Goal: Information Seeking & Learning: Find specific fact

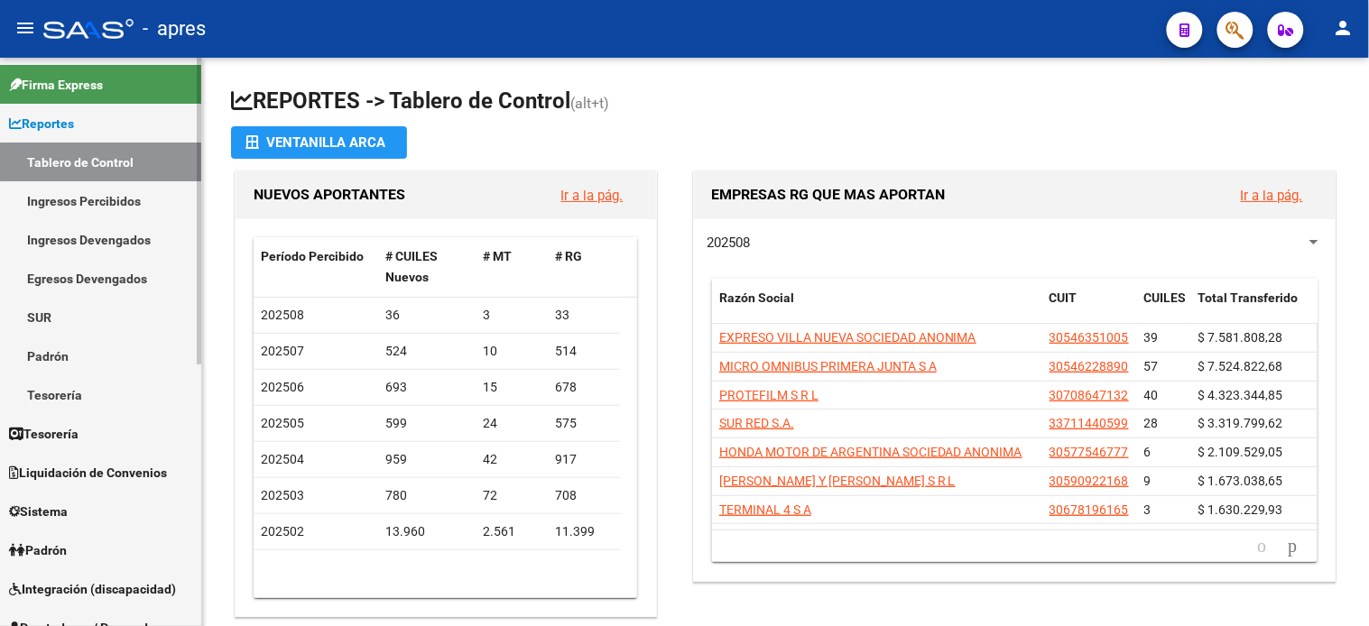
scroll to position [301, 0]
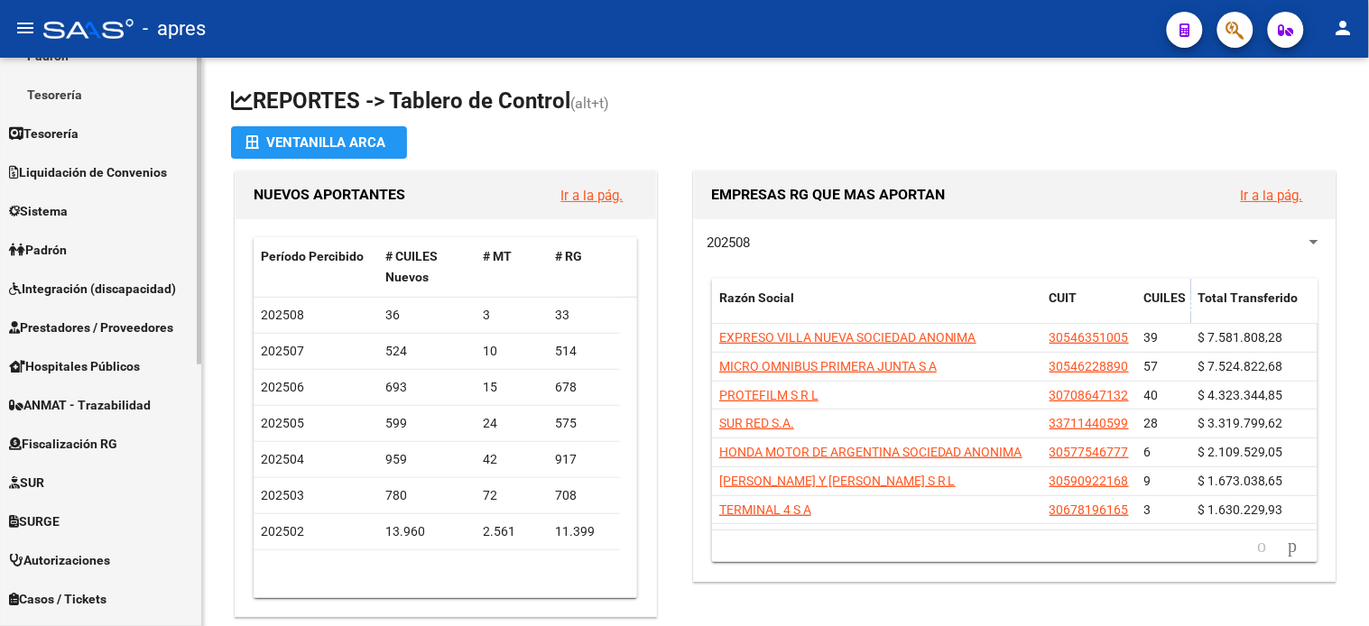
click at [112, 438] on span "Fiscalización RG" at bounding box center [63, 444] width 108 height 20
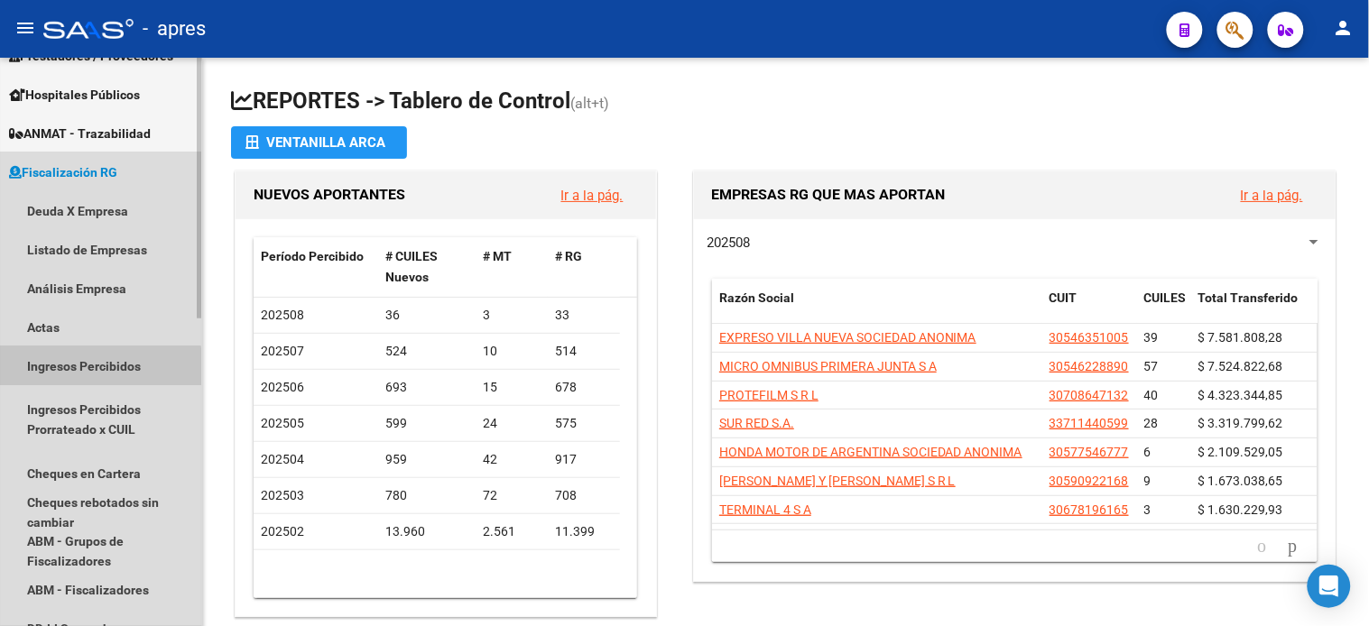
click at [84, 372] on link "Ingresos Percibidos" at bounding box center [100, 366] width 201 height 39
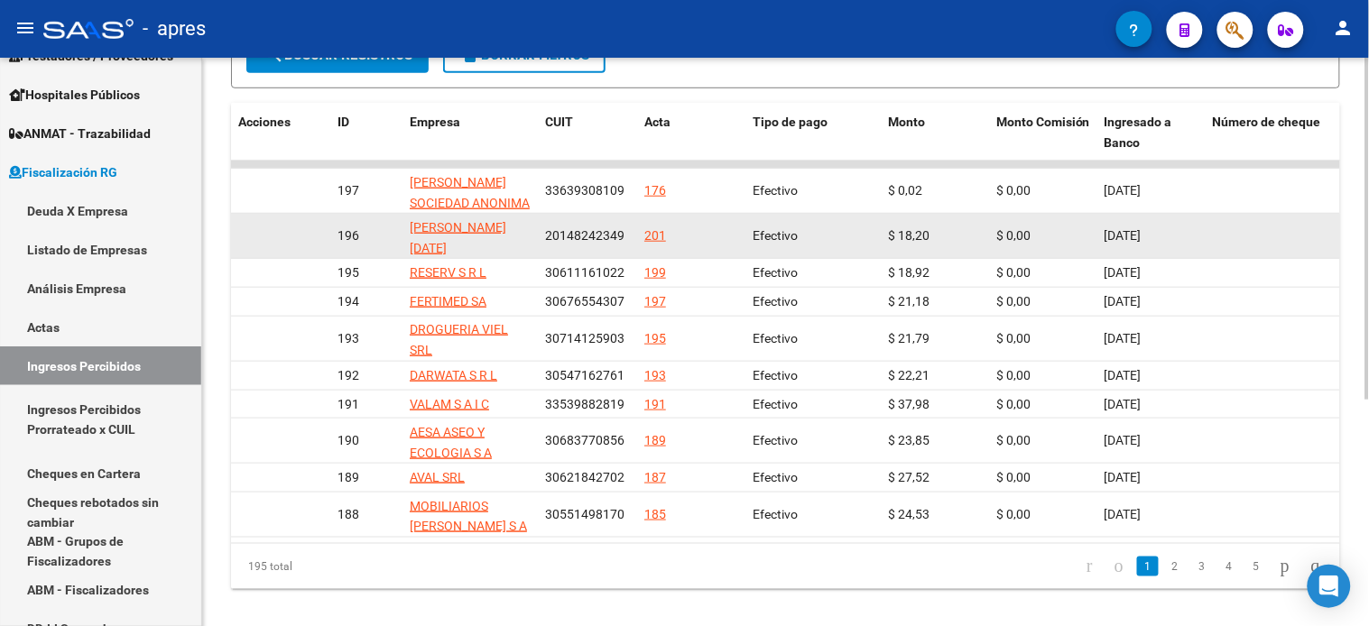
scroll to position [376, 0]
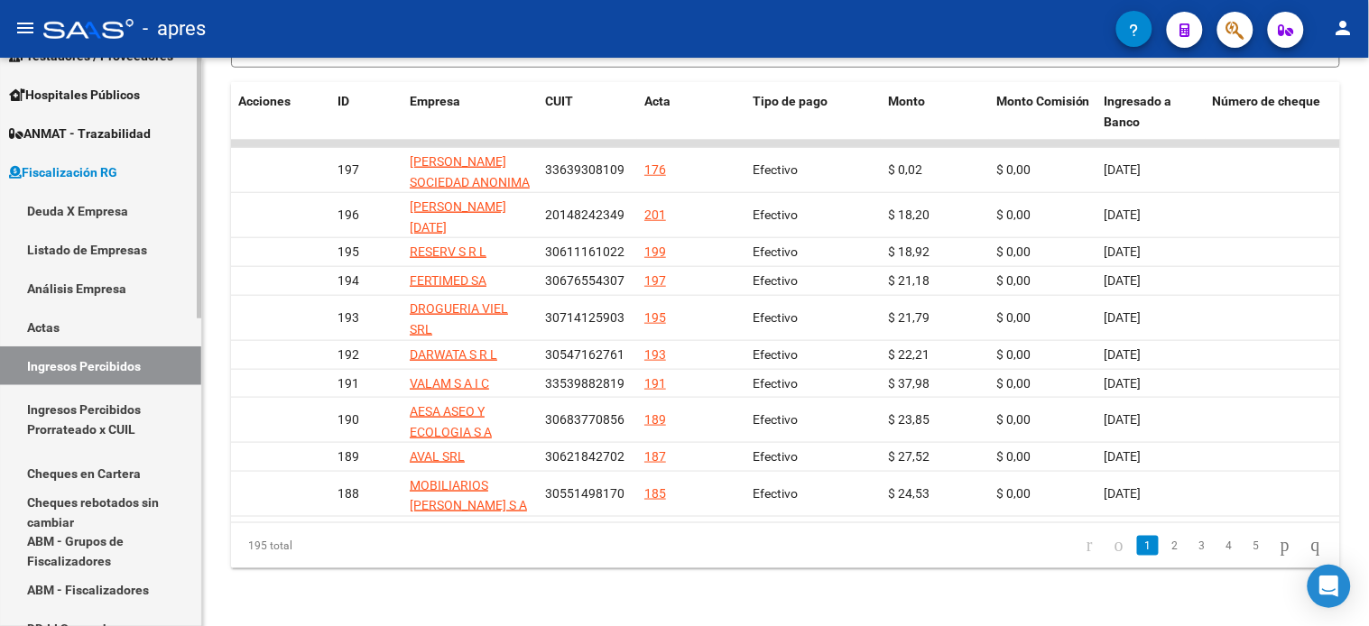
drag, startPoint x: 113, startPoint y: 282, endPoint x: 426, endPoint y: 355, distance: 321.6
click at [113, 282] on link "Análisis Empresa" at bounding box center [100, 288] width 201 height 39
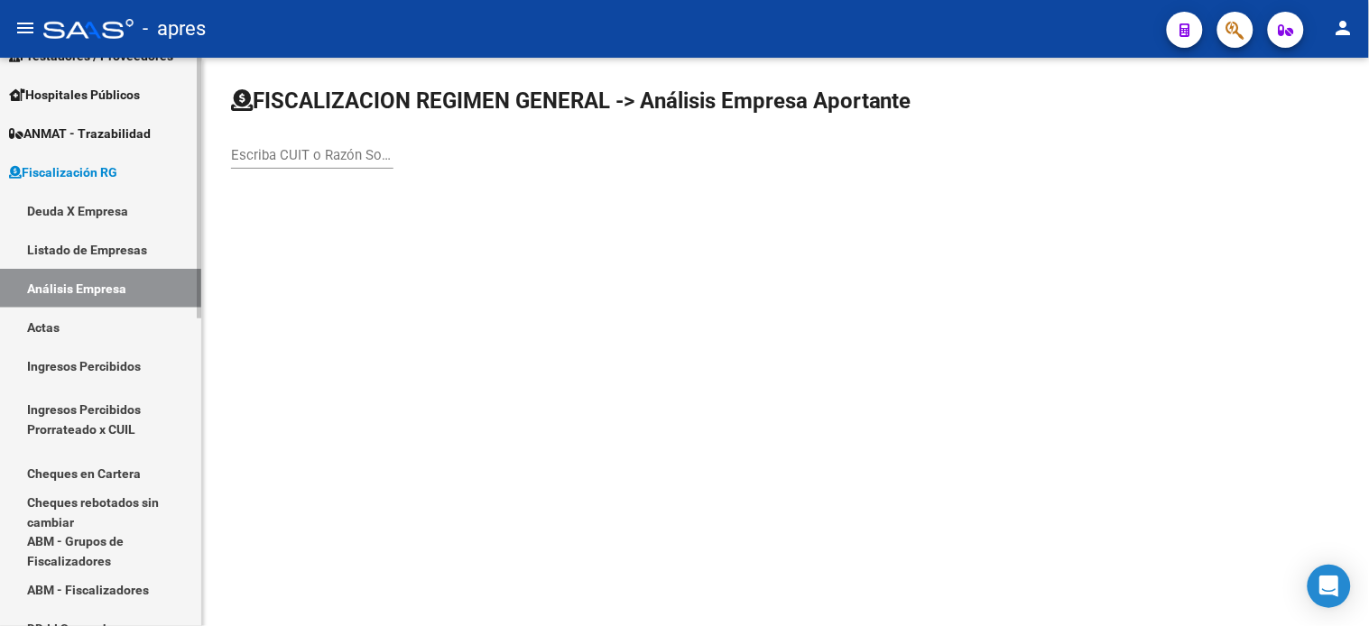
click at [85, 319] on link "Actas" at bounding box center [100, 327] width 201 height 39
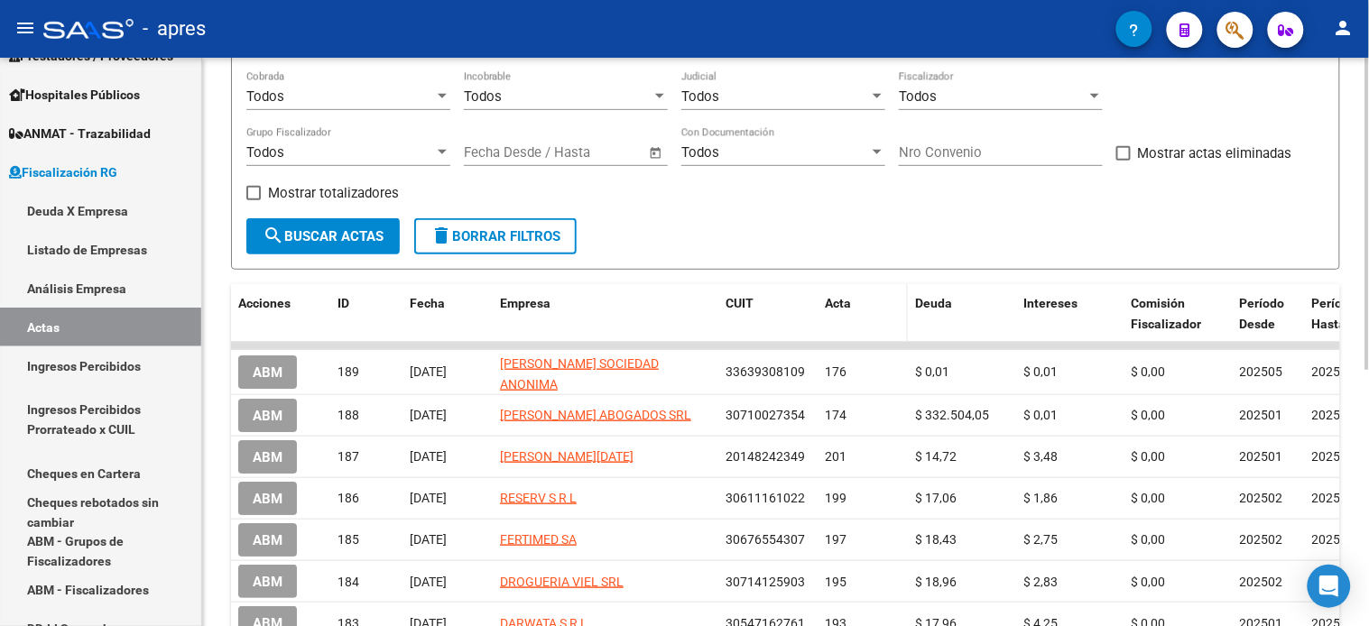
scroll to position [200, 0]
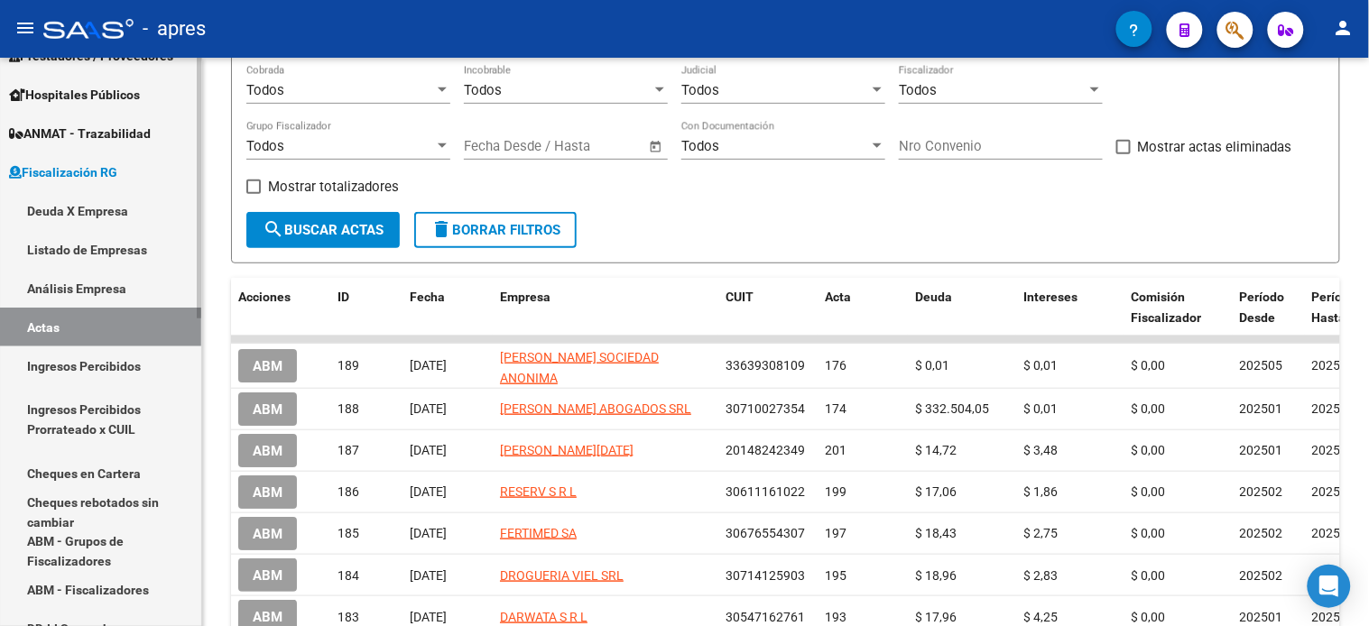
click at [78, 425] on link "Ingresos Percibidos Prorrateado x CUIL" at bounding box center [100, 419] width 201 height 69
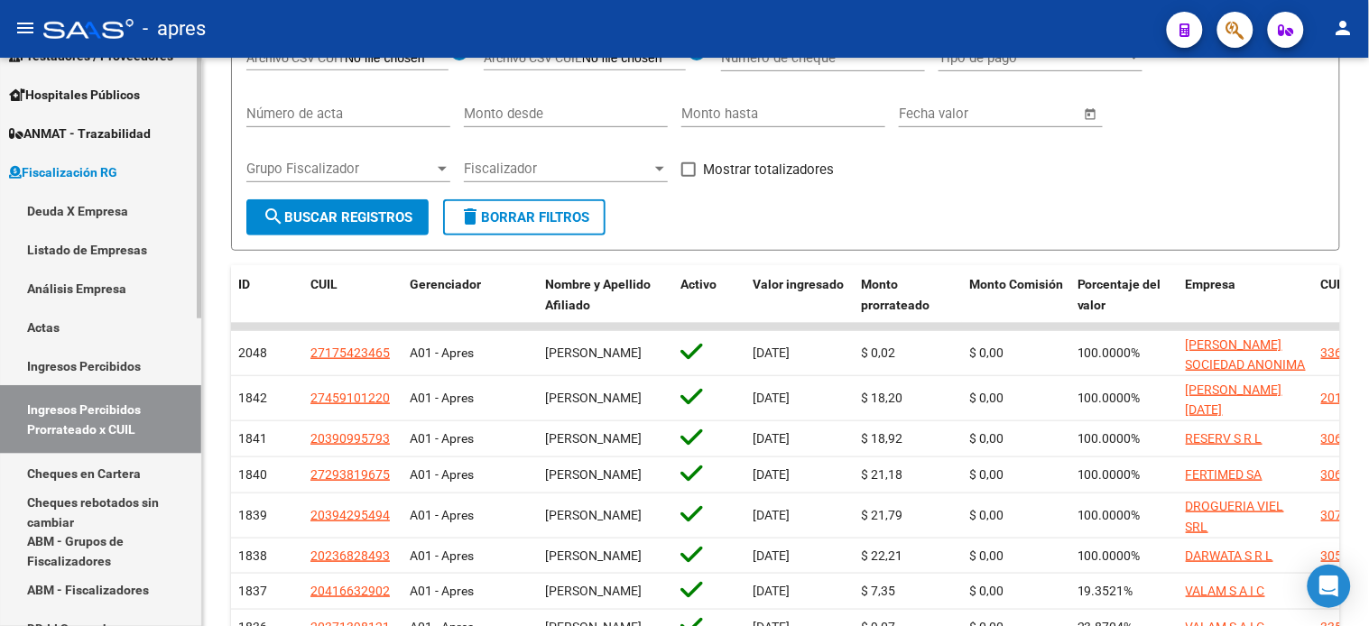
scroll to position [200, 0]
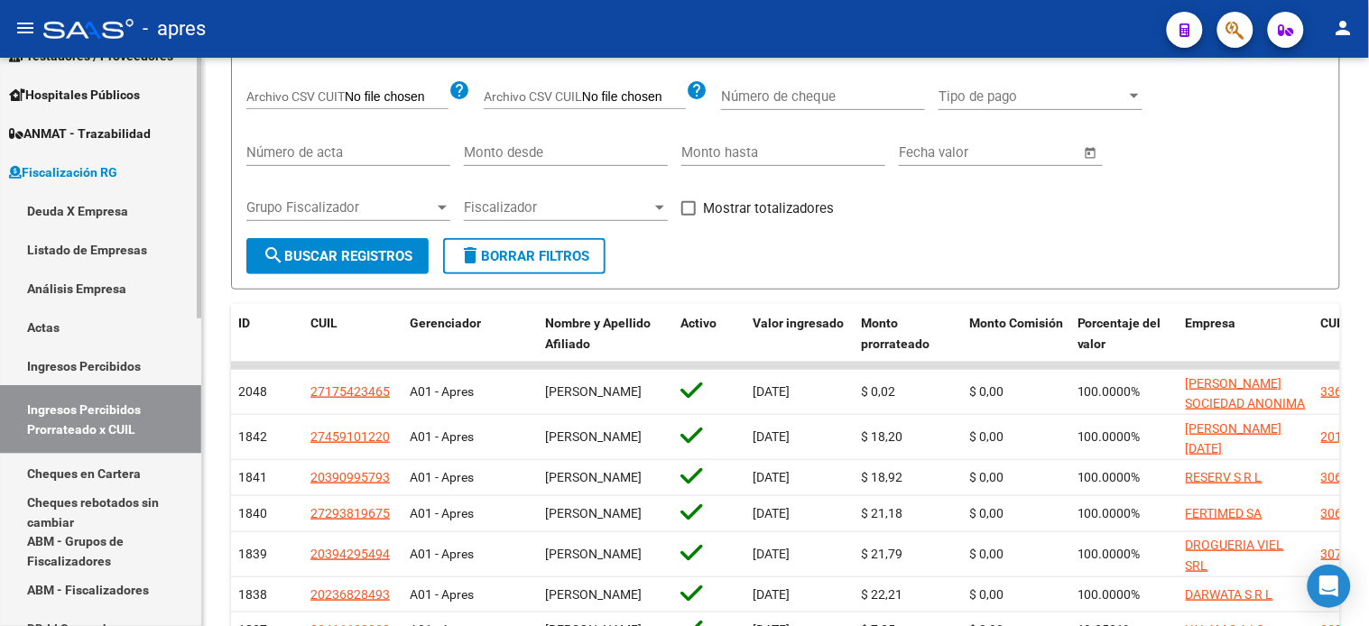
click at [93, 363] on link "Ingresos Percibidos" at bounding box center [100, 366] width 201 height 39
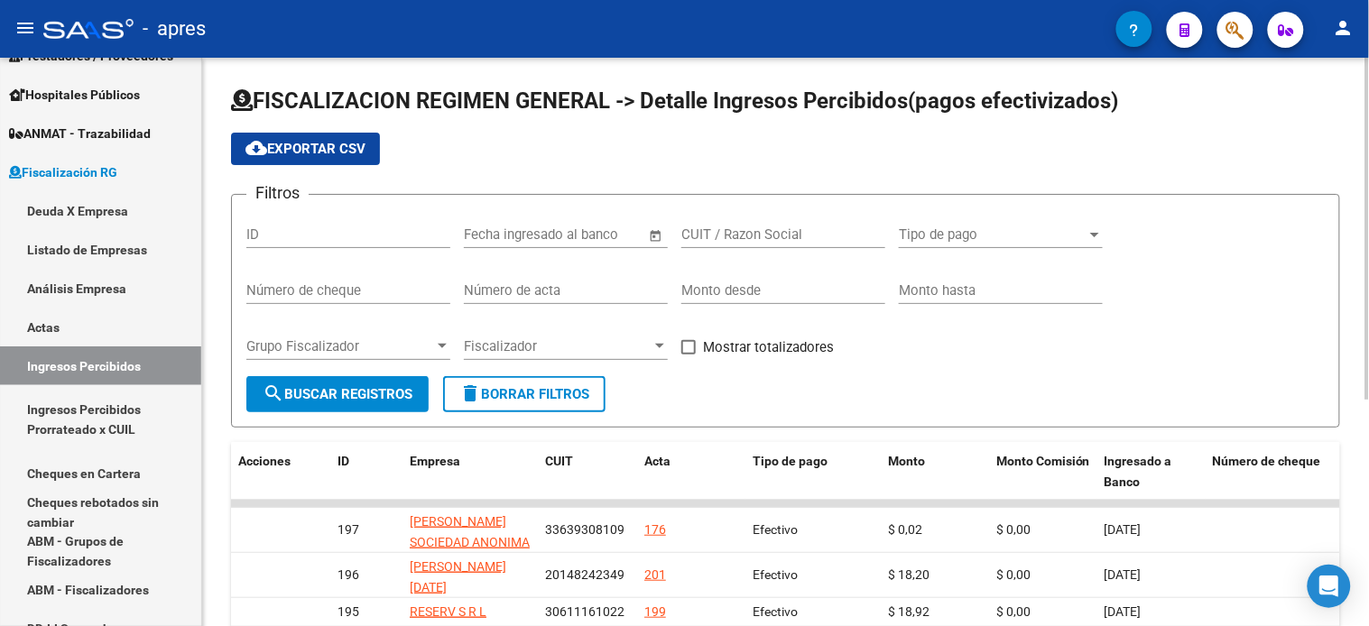
click at [737, 246] on div "CUIT / Razon Social" at bounding box center [783, 228] width 204 height 39
click at [740, 240] on input "CUIT / Razon Social" at bounding box center [783, 235] width 204 height 16
paste input "30710440650"
type input "30710440650"
click at [344, 397] on span "search Buscar Registros" at bounding box center [338, 394] width 150 height 16
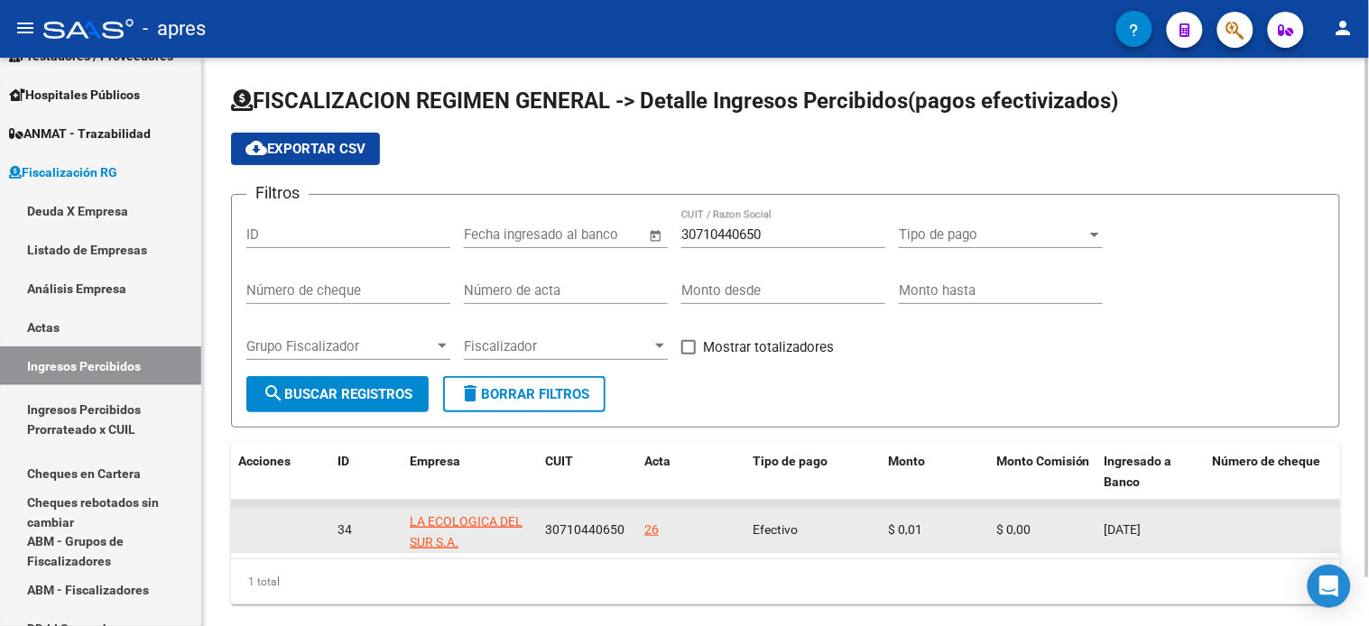
click at [650, 537] on div "26" at bounding box center [651, 530] width 14 height 21
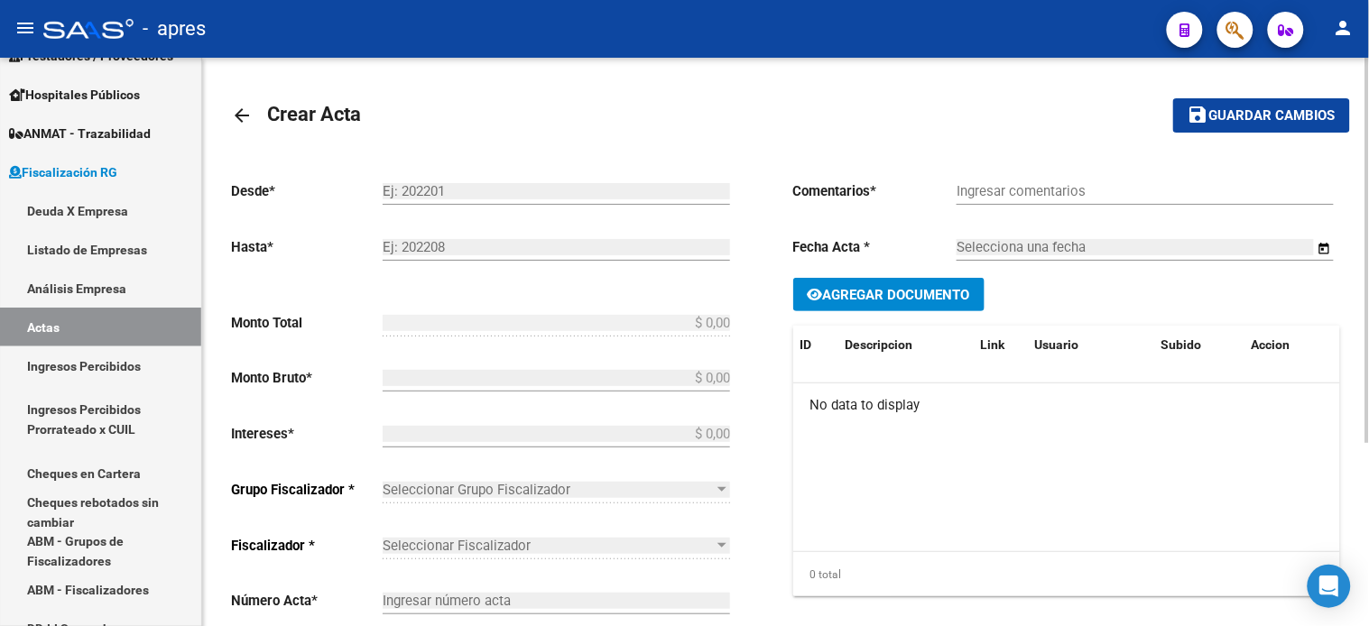
type input "202501"
type input "202507"
type input "$ 0,02"
type input "$ 0,01"
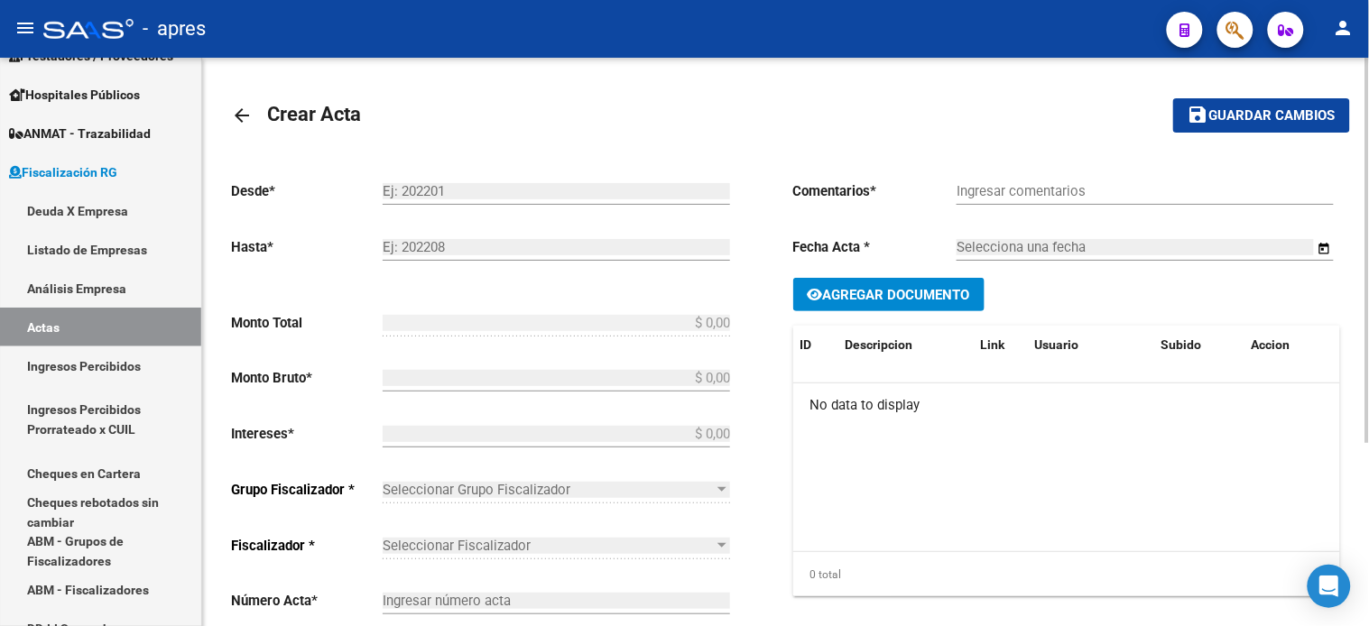
type input "26"
checkbox input "true"
type input "Deuda"
type input "[DATE]"
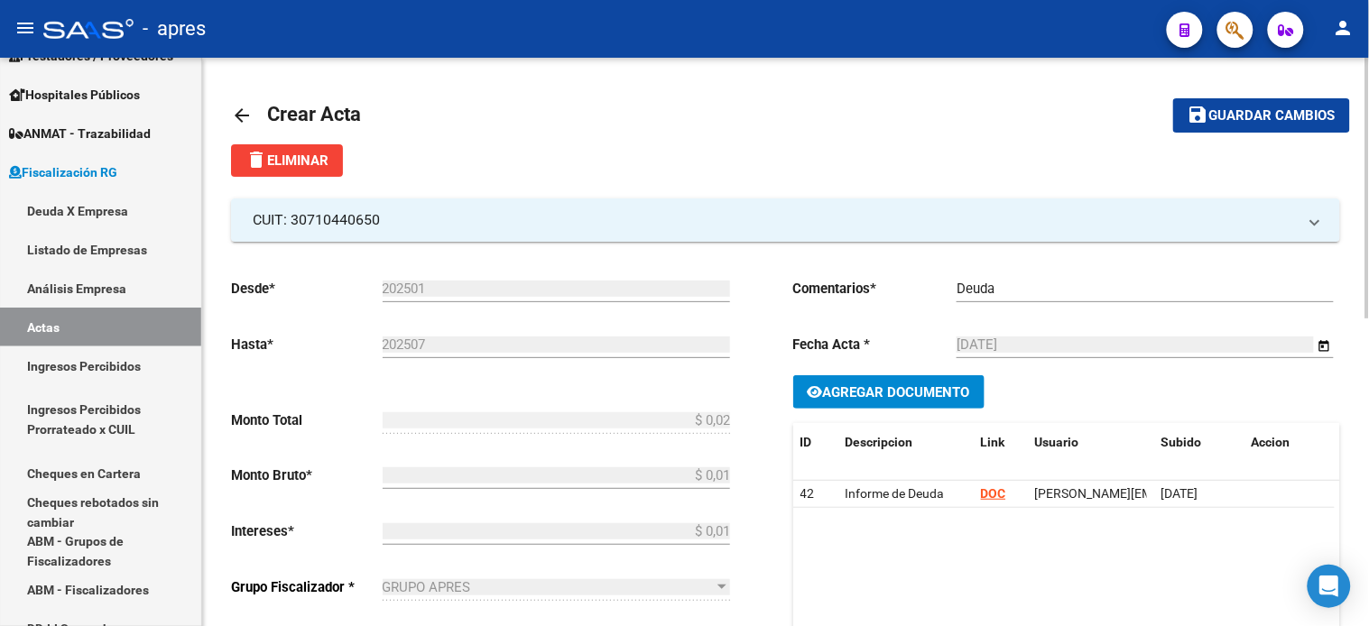
click at [236, 112] on mat-icon "arrow_back" at bounding box center [242, 116] width 22 height 22
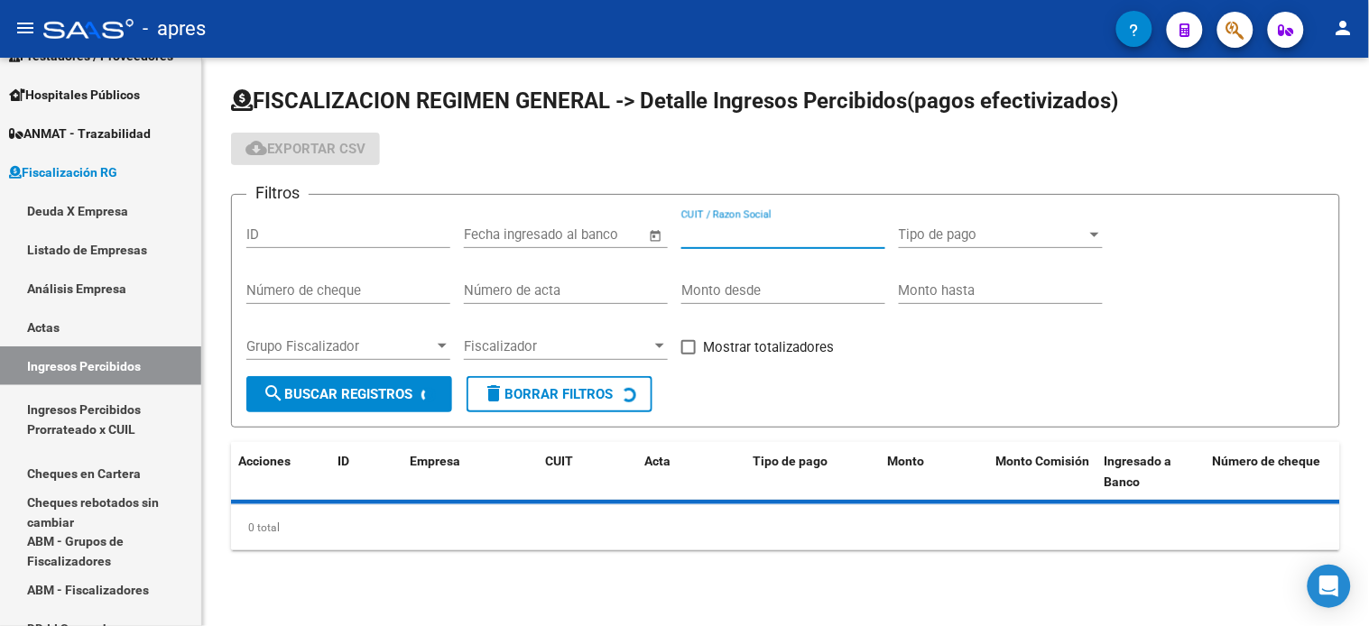
click at [724, 236] on input "CUIT / Razon Social" at bounding box center [783, 235] width 204 height 16
paste input "30710440650"
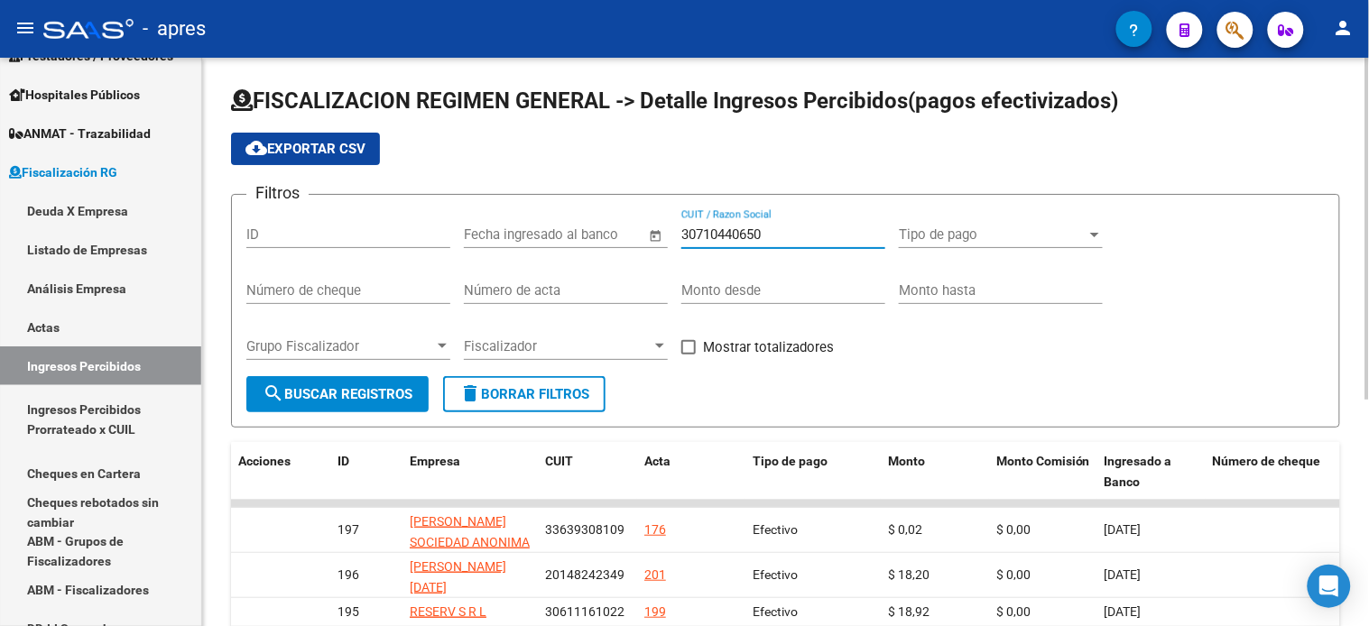
type input "30710440650"
click at [338, 402] on span "search Buscar Registros" at bounding box center [338, 394] width 150 height 16
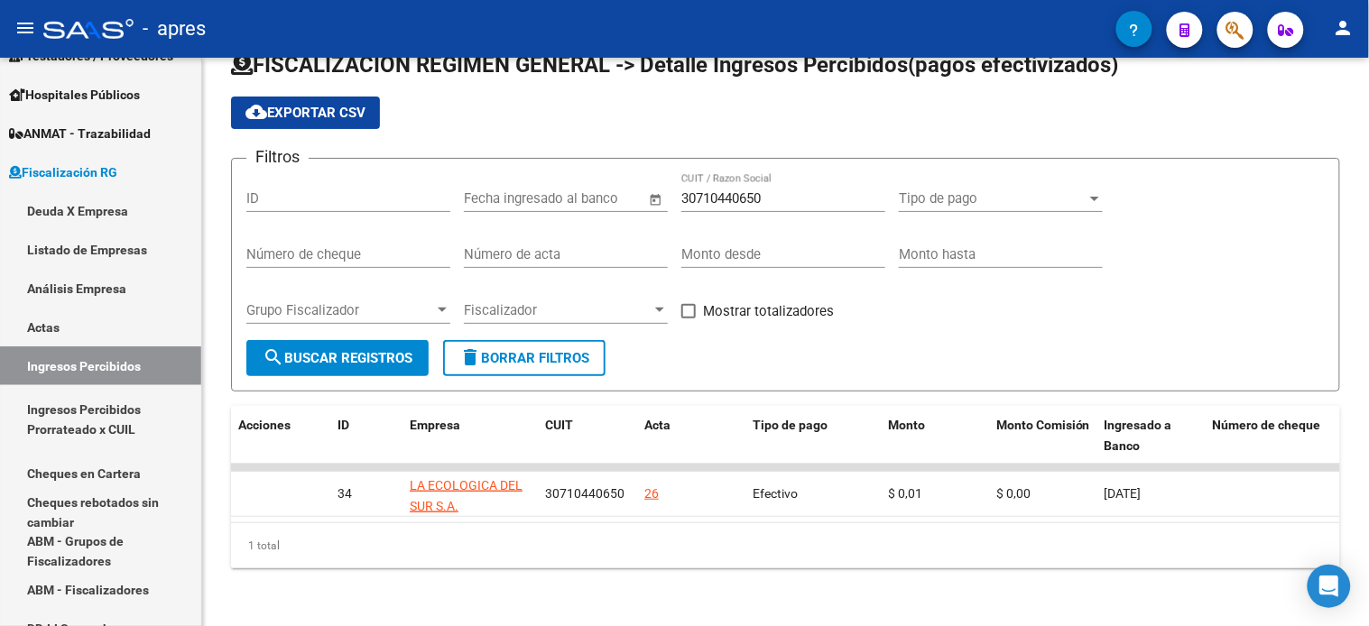
scroll to position [52, 0]
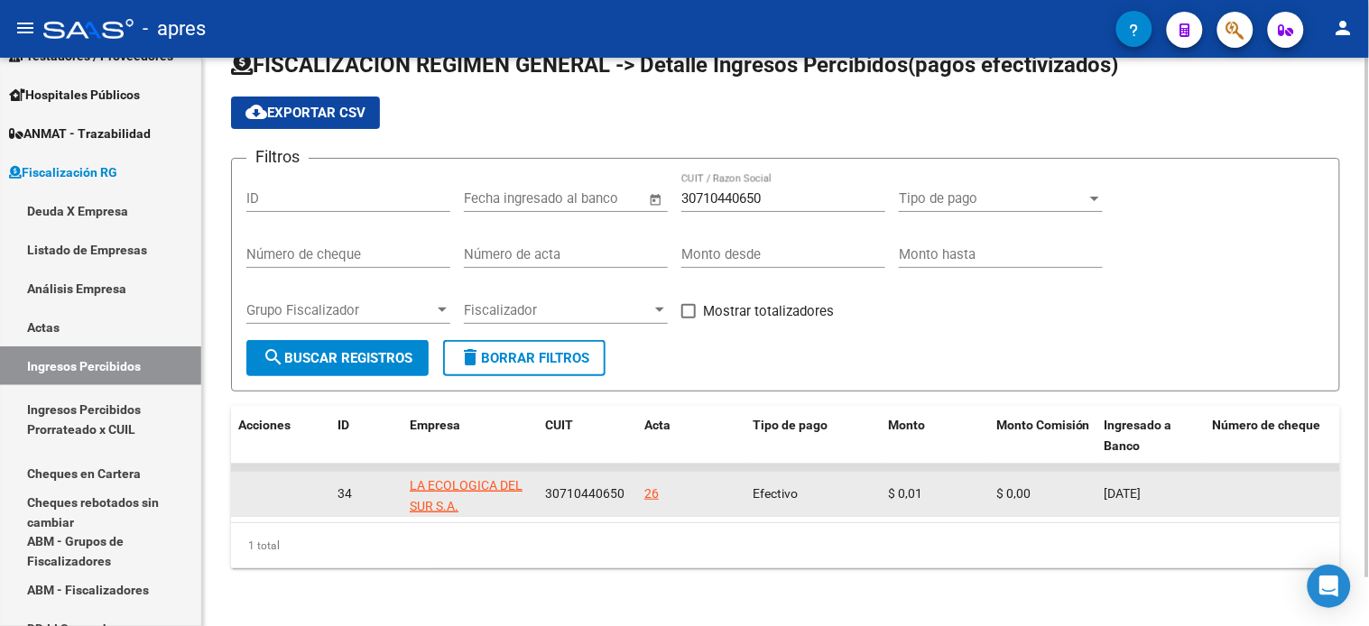
click at [651, 484] on div "26" at bounding box center [651, 494] width 14 height 21
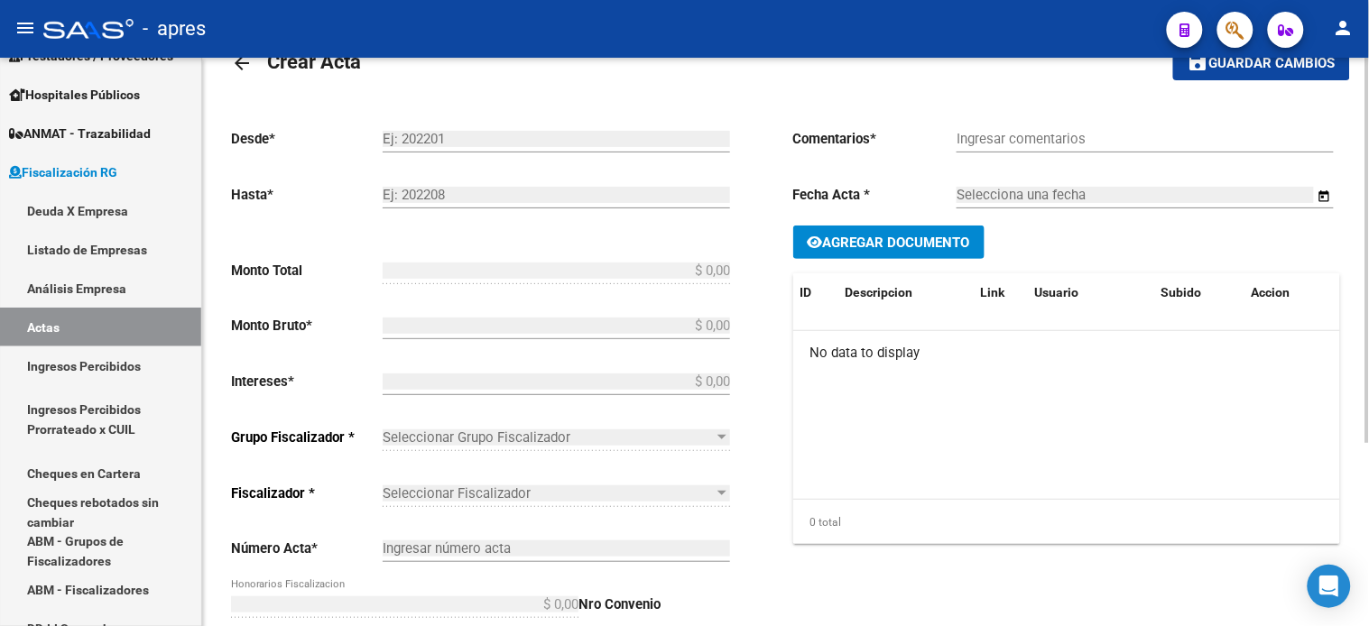
type input "202501"
type input "202507"
type input "$ 0,02"
type input "$ 0,01"
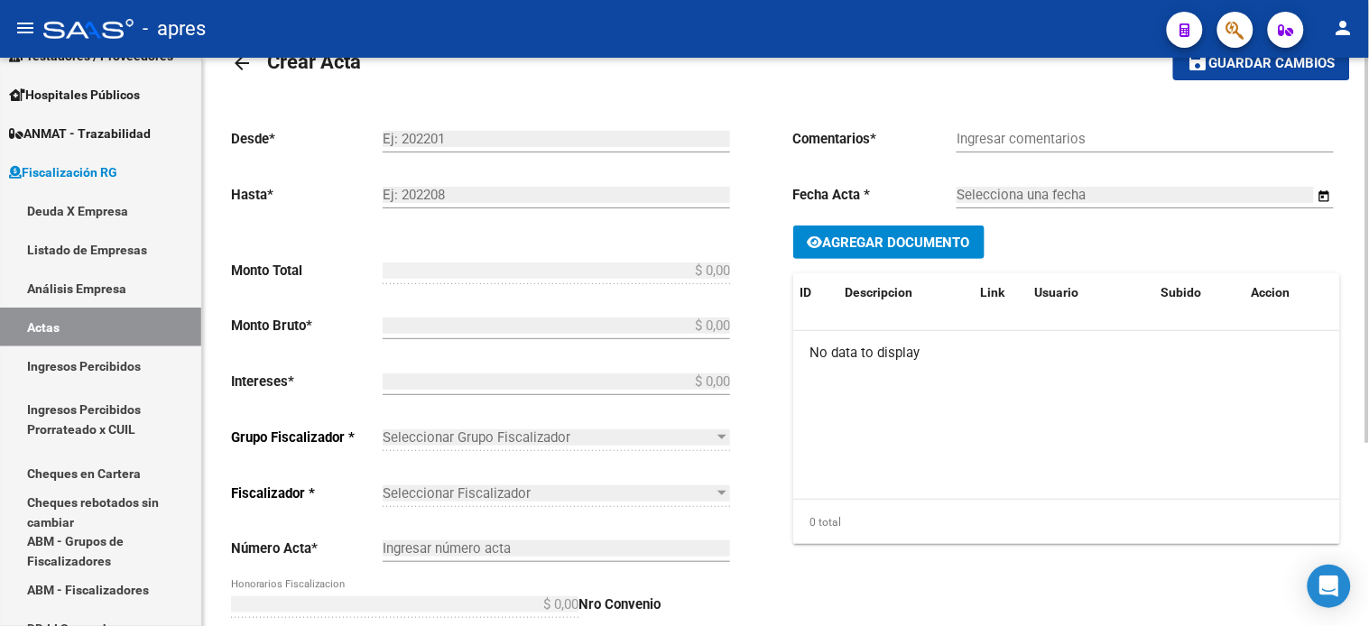
type input "26"
checkbox input "true"
type input "Deuda"
type input "[DATE]"
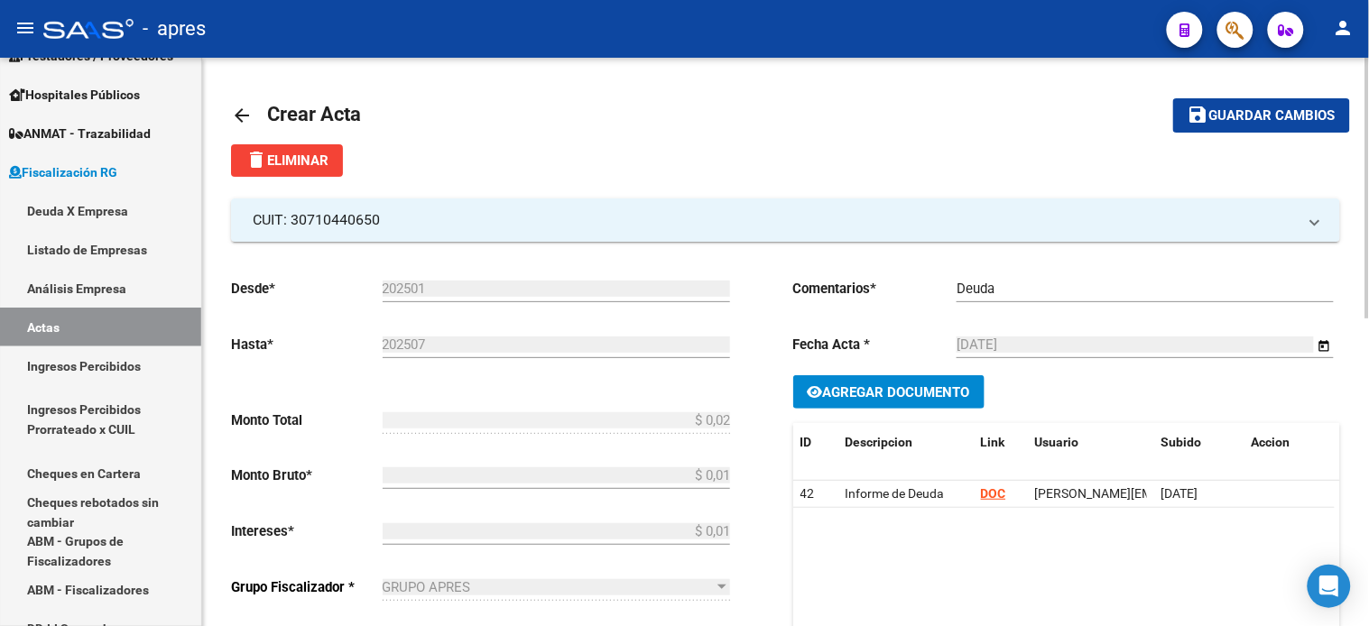
click at [250, 121] on mat-icon "arrow_back" at bounding box center [242, 116] width 22 height 22
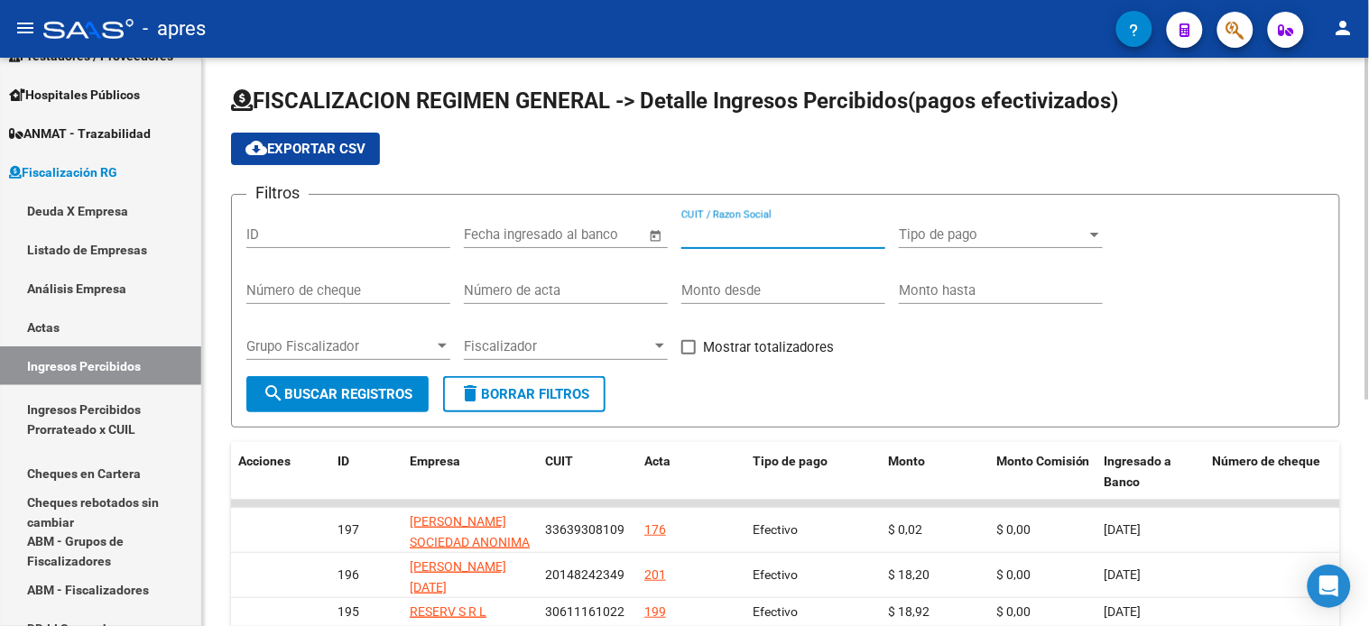
click at [758, 233] on input "CUIT / Razon Social" at bounding box center [783, 235] width 204 height 16
paste input "30710440650"
type input "30710440650"
click at [404, 392] on span "search Buscar Registros" at bounding box center [338, 394] width 150 height 16
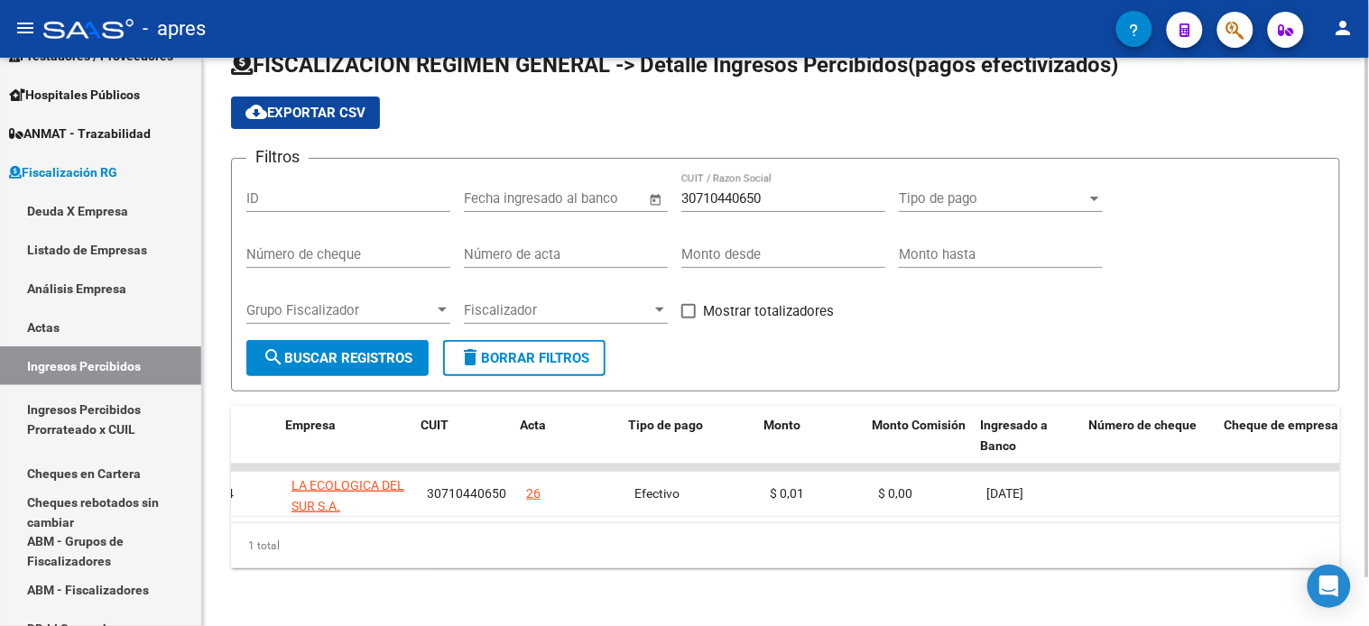
scroll to position [0, 125]
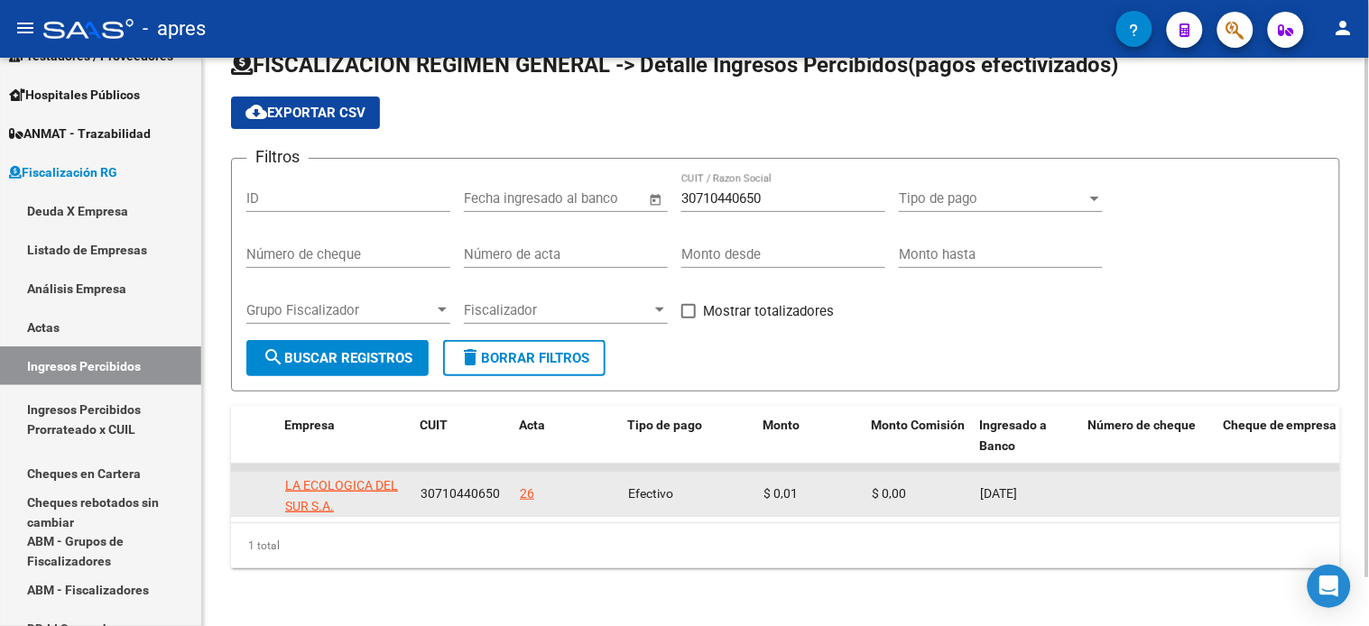
click at [774, 487] on span "$ 0,01" at bounding box center [781, 494] width 34 height 14
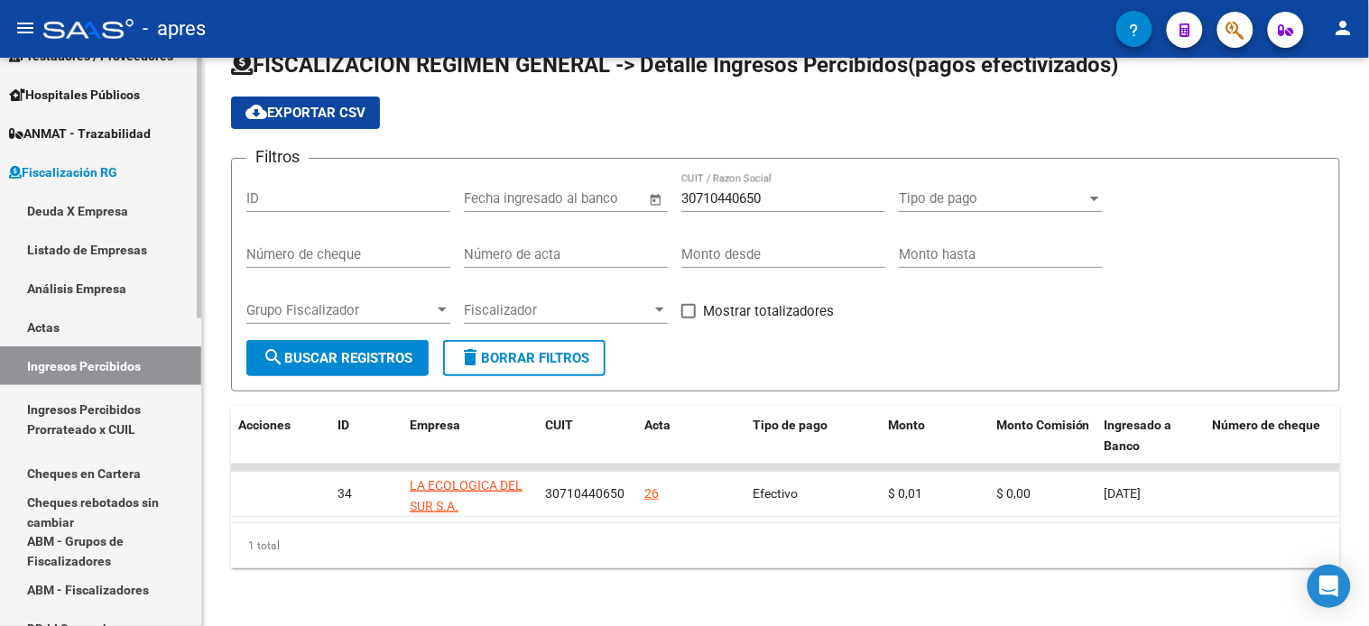
scroll to position [401, 0]
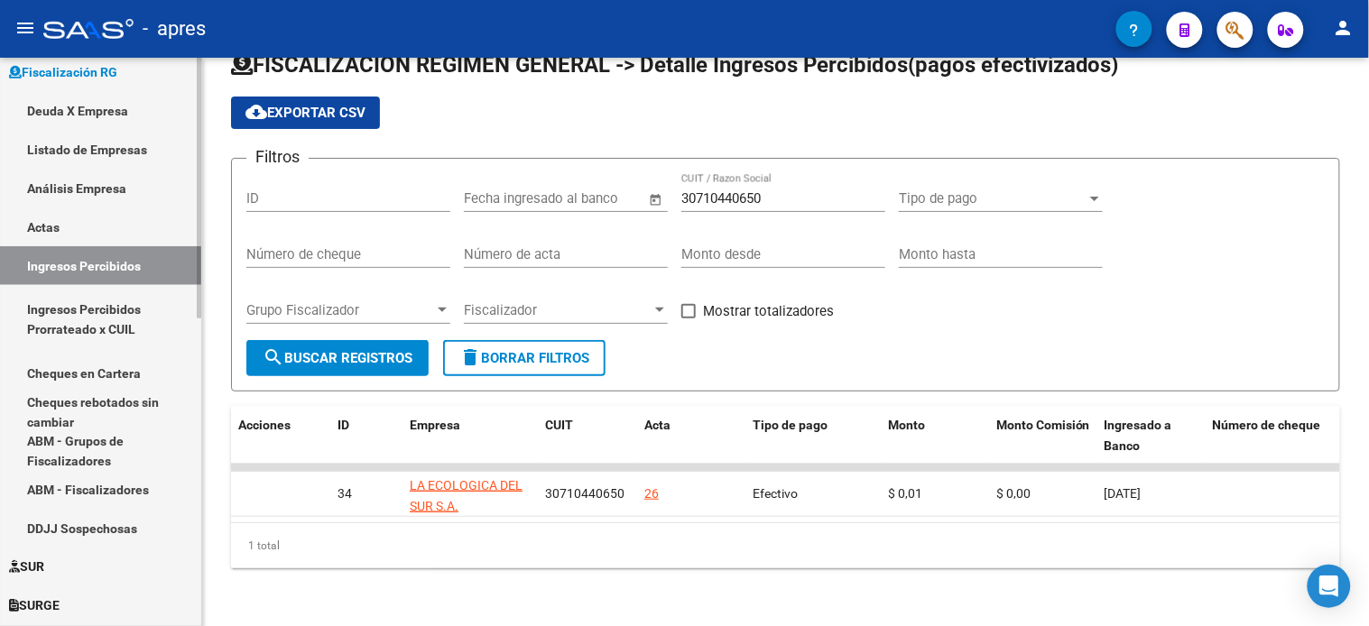
click at [79, 150] on link "Listado de Empresas" at bounding box center [100, 149] width 201 height 39
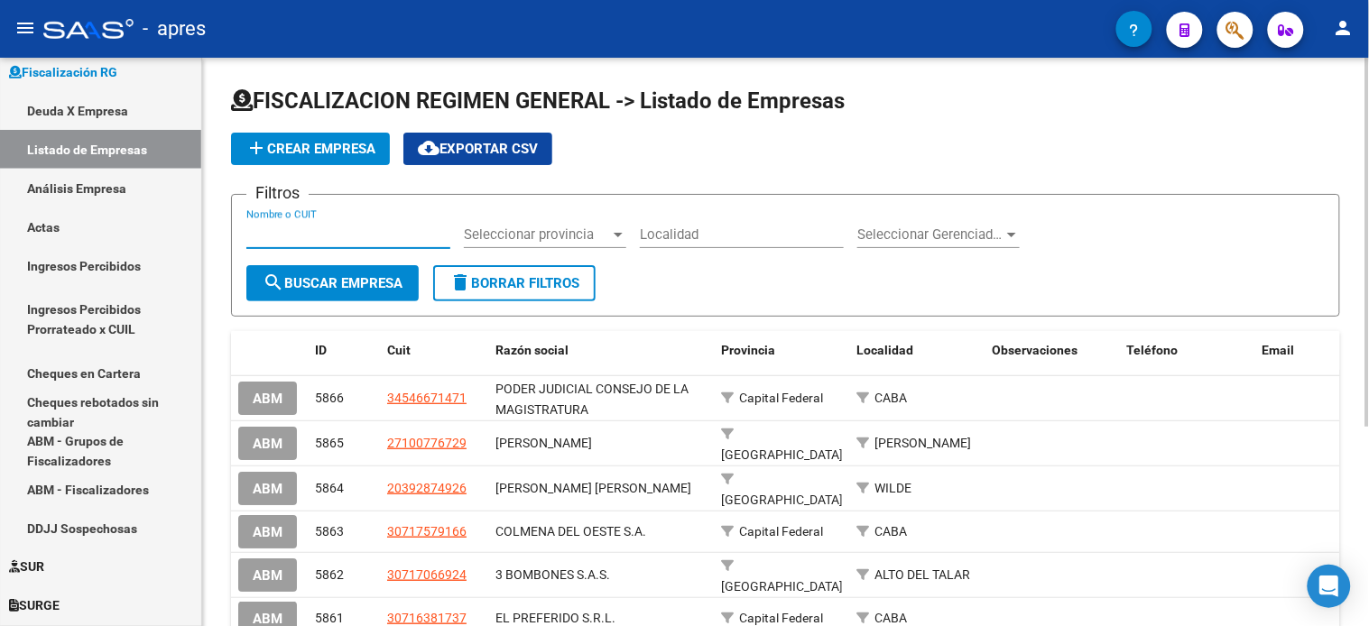
click at [312, 230] on input "Nombre o CUIT" at bounding box center [348, 235] width 204 height 16
paste input "30710440650"
type input "30710440650"
click at [331, 283] on span "search Buscar Empresa" at bounding box center [333, 283] width 140 height 16
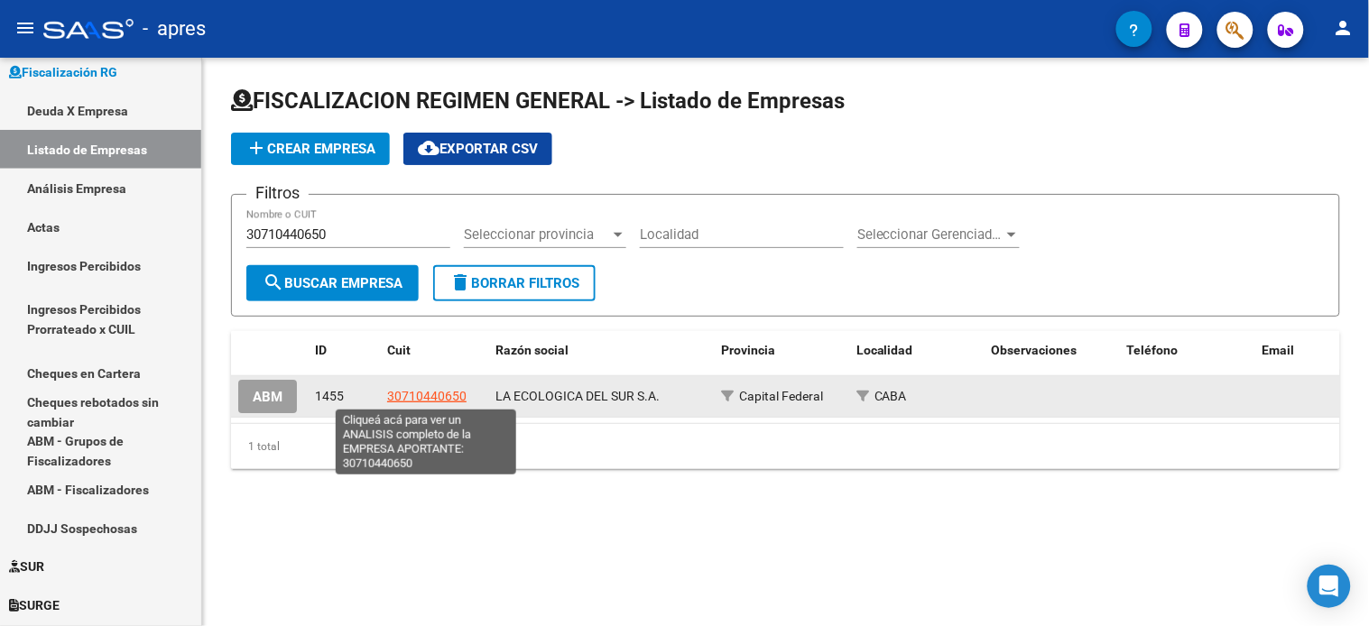
click at [410, 389] on span "30710440650" at bounding box center [426, 396] width 79 height 14
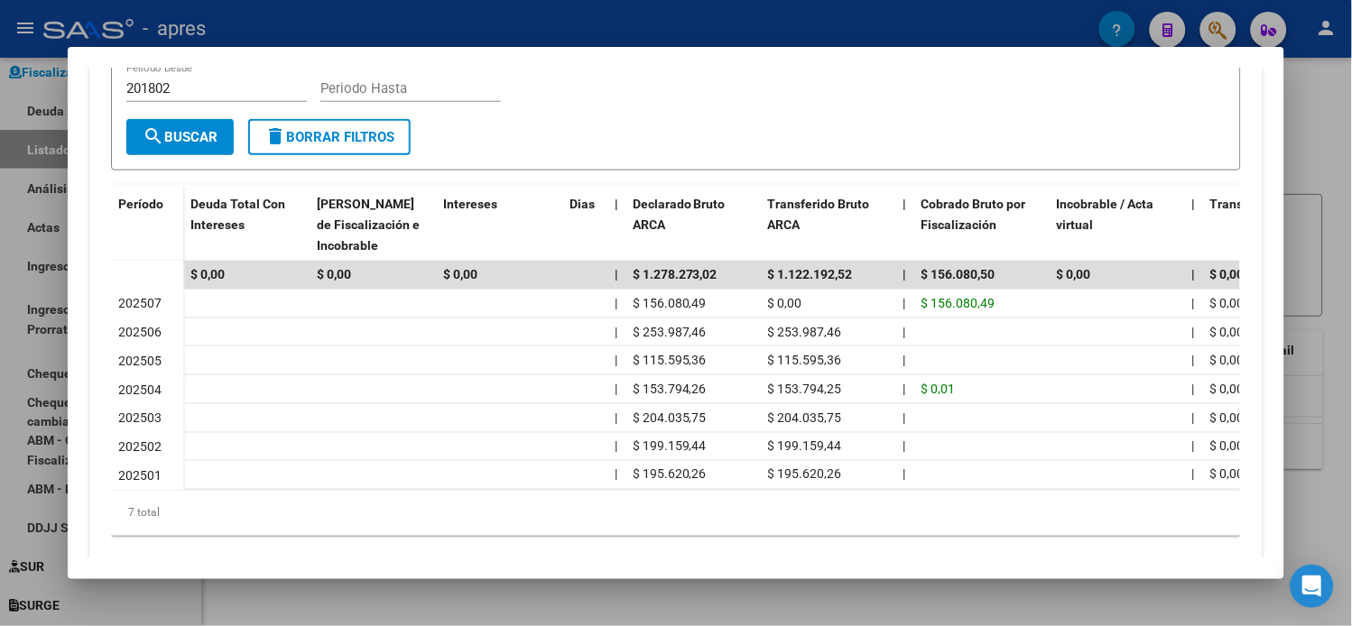
click at [1329, 172] on div at bounding box center [676, 313] width 1352 height 626
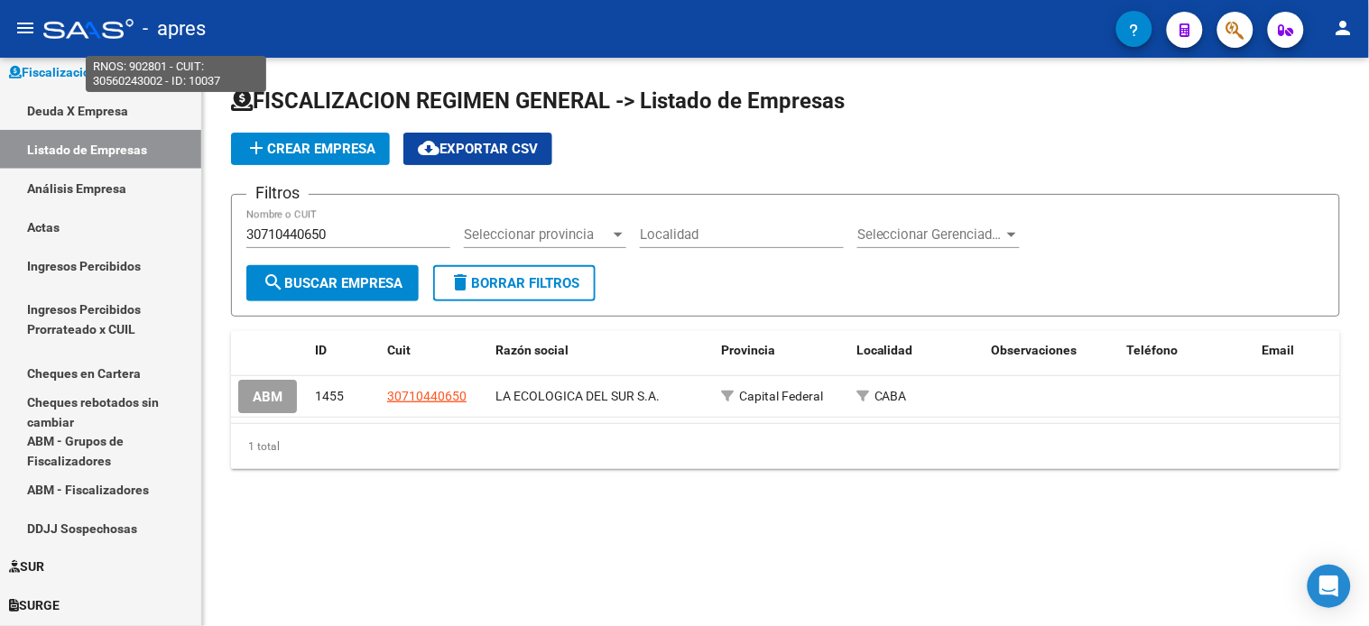
click at [174, 32] on span "- apres" at bounding box center [174, 29] width 63 height 40
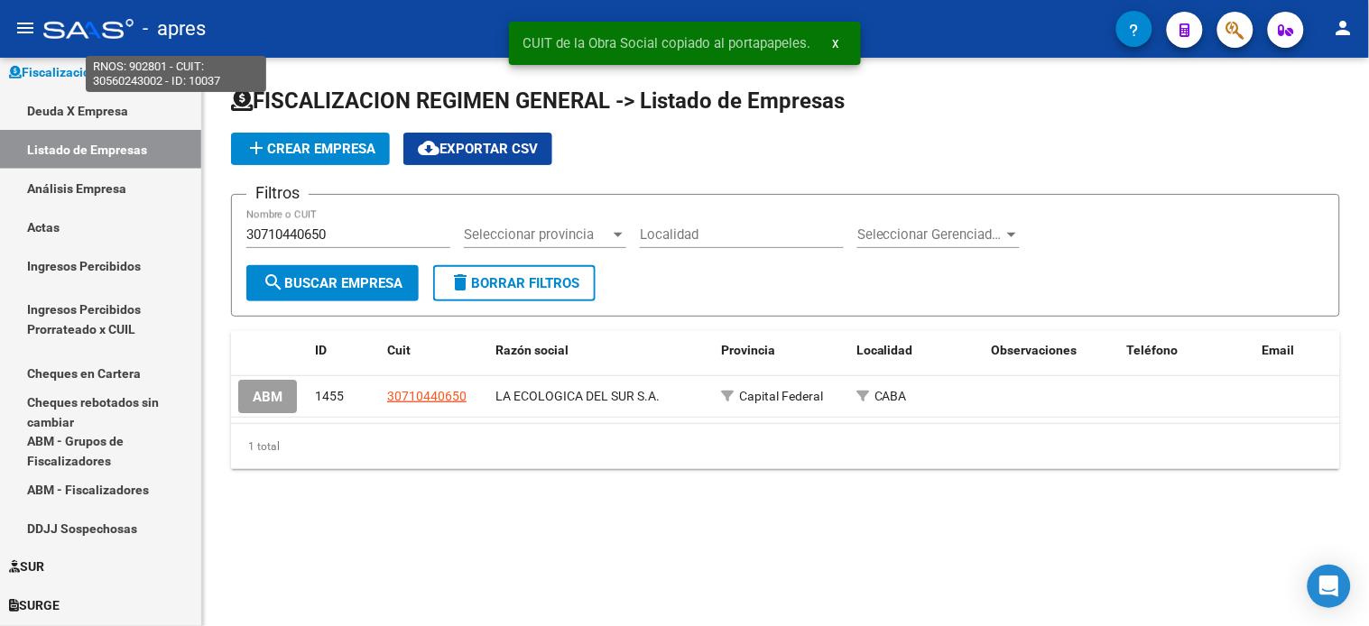
type textarea "30560243002"
click at [81, 31] on div at bounding box center [88, 29] width 90 height 20
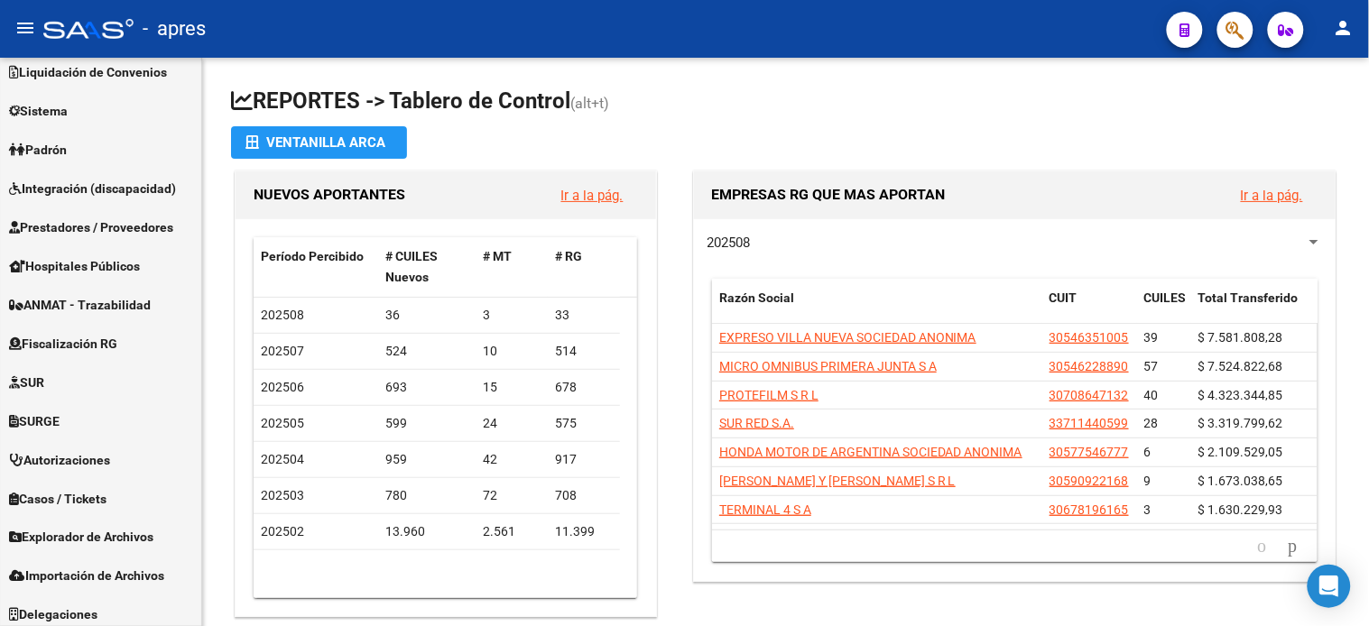
scroll to position [486, 0]
